Goal: Use online tool/utility: Utilize a website feature to perform a specific function

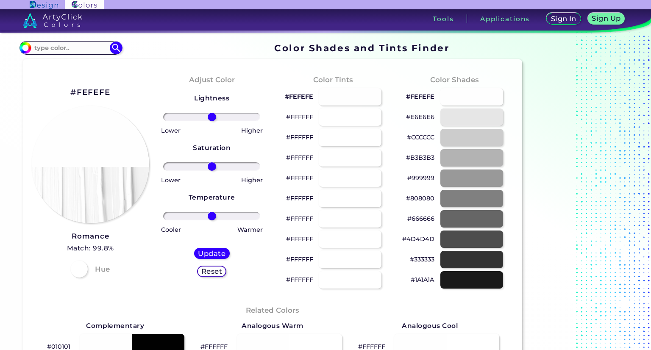
click at [293, 97] on p "#FEFEFE" at bounding box center [299, 97] width 28 height 10
click at [344, 96] on div at bounding box center [350, 96] width 64 height 17
type input "#fefefe"
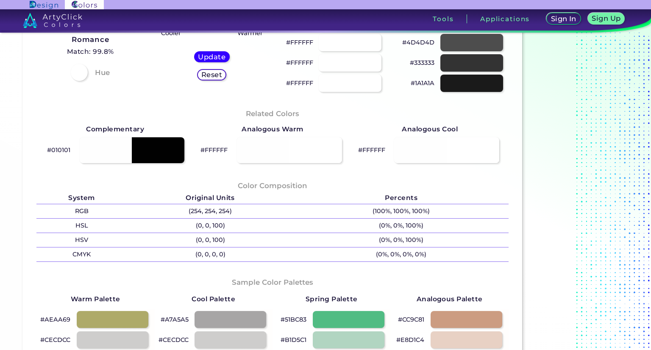
scroll to position [212, 0]
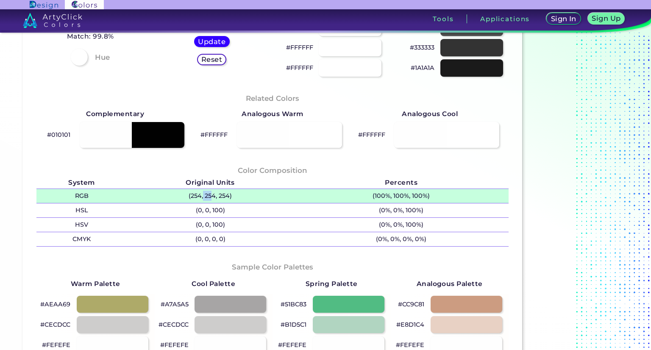
drag, startPoint x: 203, startPoint y: 190, endPoint x: 213, endPoint y: 192, distance: 10.7
click at [212, 192] on p "(254, 254, 254)" at bounding box center [210, 196] width 167 height 14
copy p "25"
click at [217, 195] on p "(254, 254, 254) copied" at bounding box center [210, 196] width 167 height 14
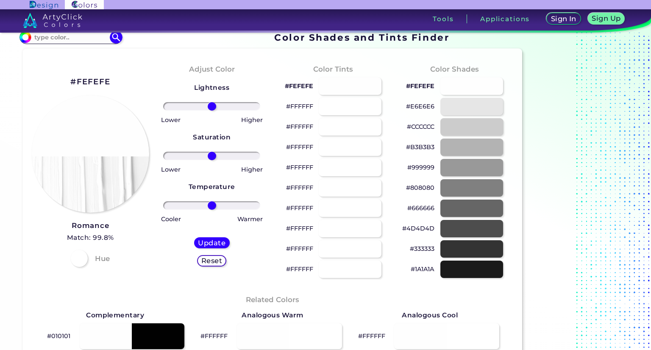
scroll to position [0, 0]
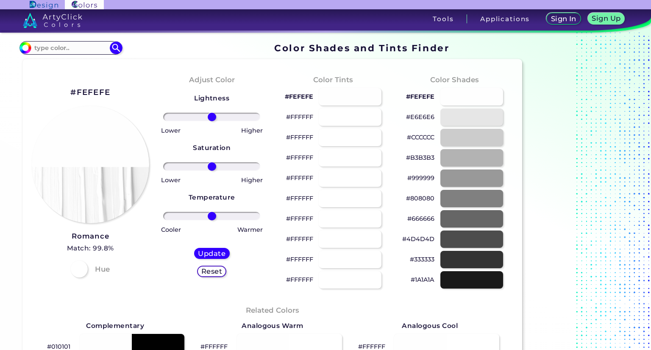
drag, startPoint x: 147, startPoint y: 246, endPoint x: 145, endPoint y: 241, distance: 5.5
